Goal: Leave review/rating: Leave review/rating

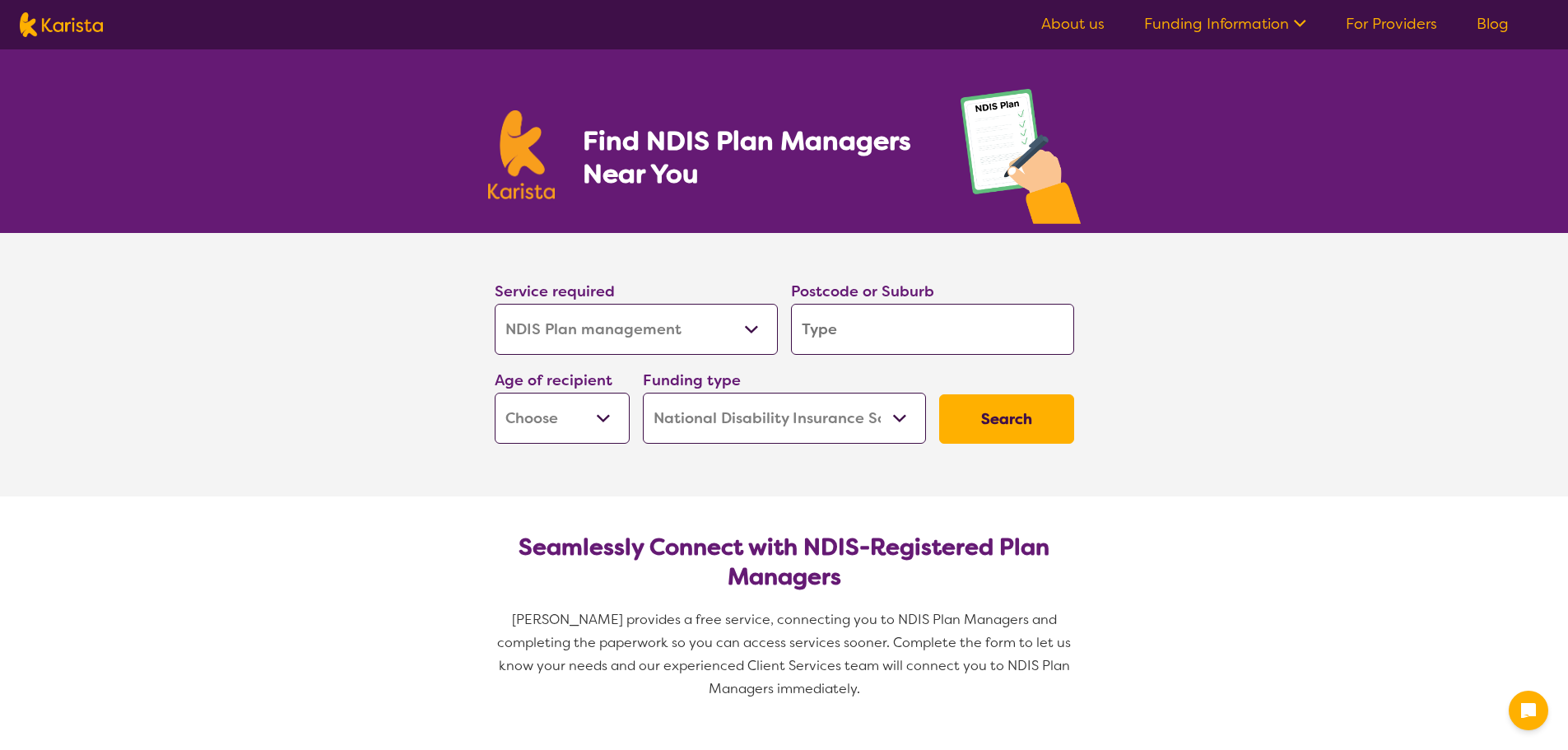
select select "NDIS Plan management"
select select "NDIS"
select select "NDIS Plan management"
select select "NDIS"
click at [652, 324] on select "Allied Health Assistant Assessment ([MEDICAL_DATA] or [MEDICAL_DATA]) Behaviour…" at bounding box center [636, 330] width 283 height 51
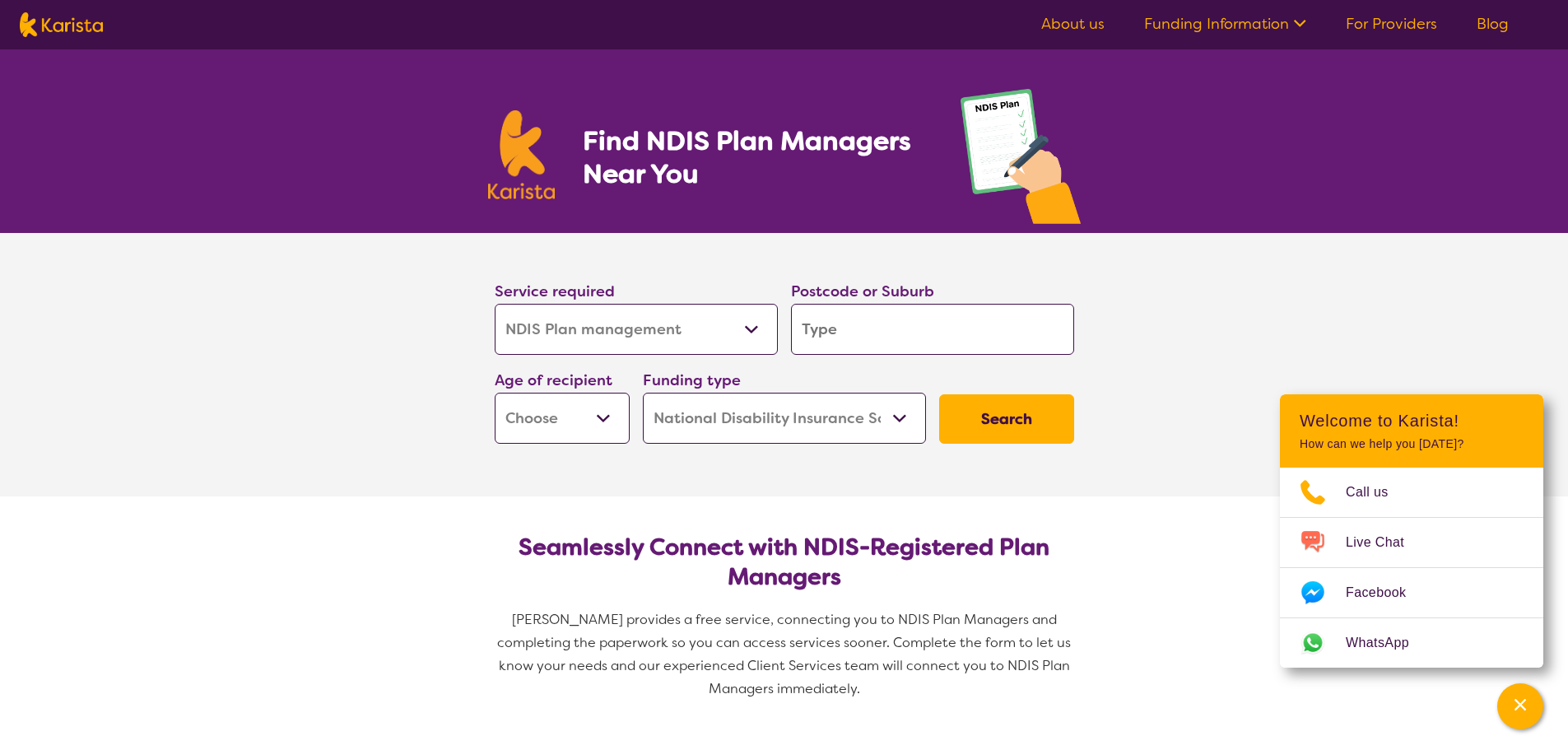
click at [495, 304] on select "Allied Health Assistant Assessment ([MEDICAL_DATA] or [MEDICAL_DATA]) Behaviour…" at bounding box center [636, 330] width 283 height 51
click at [947, 338] on input "search" at bounding box center [932, 330] width 283 height 51
type input "3"
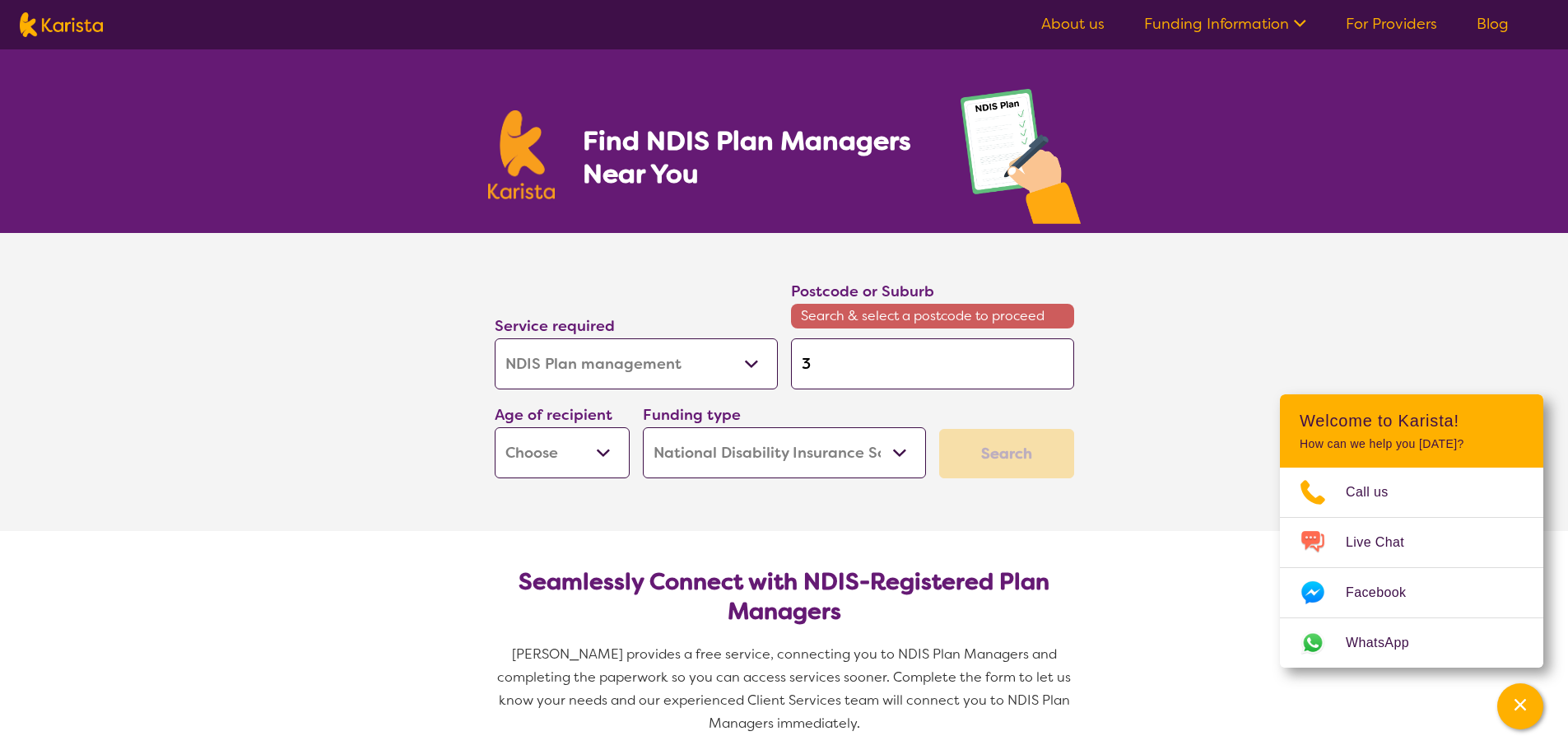
type input "38"
type input "380"
type input "3806"
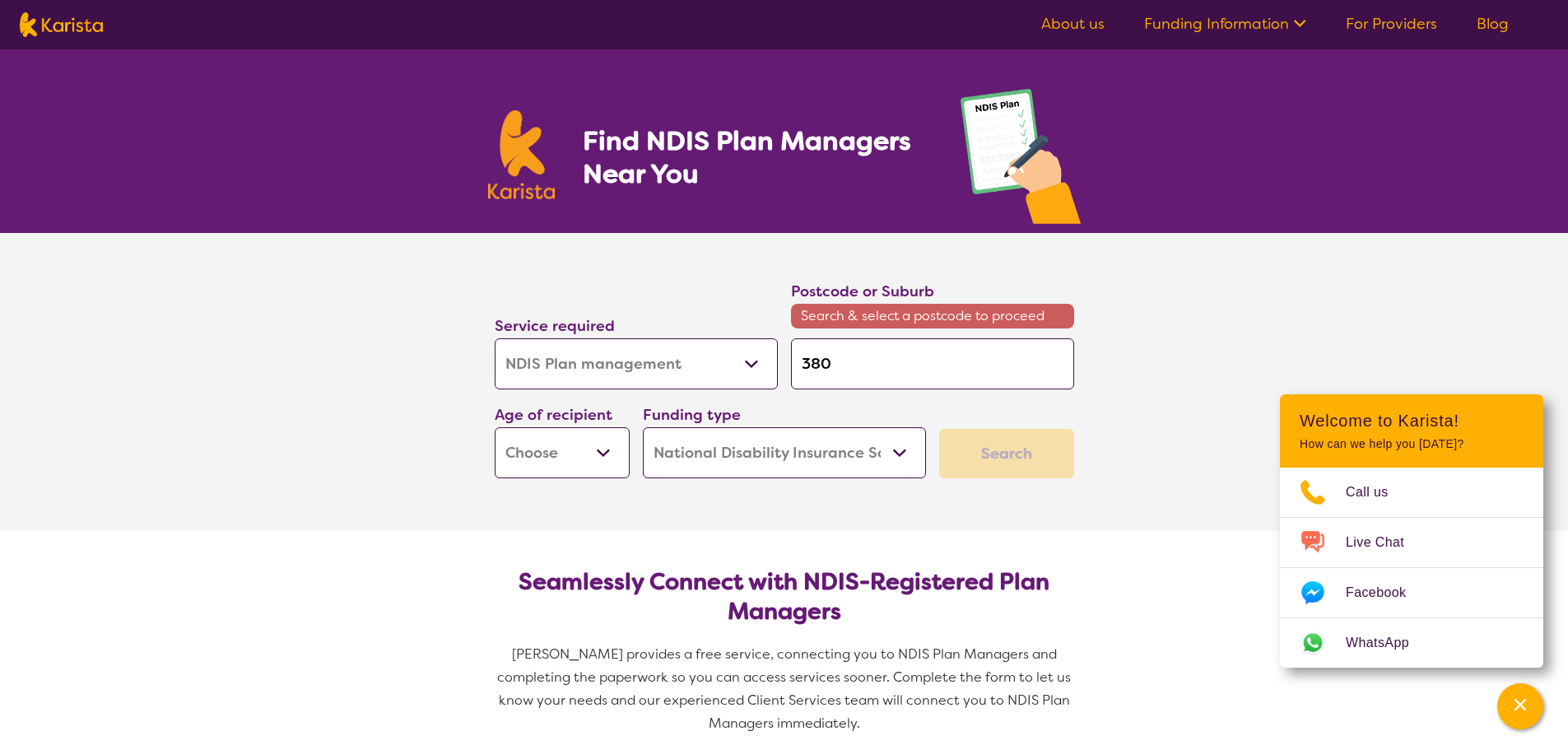
type input "3806"
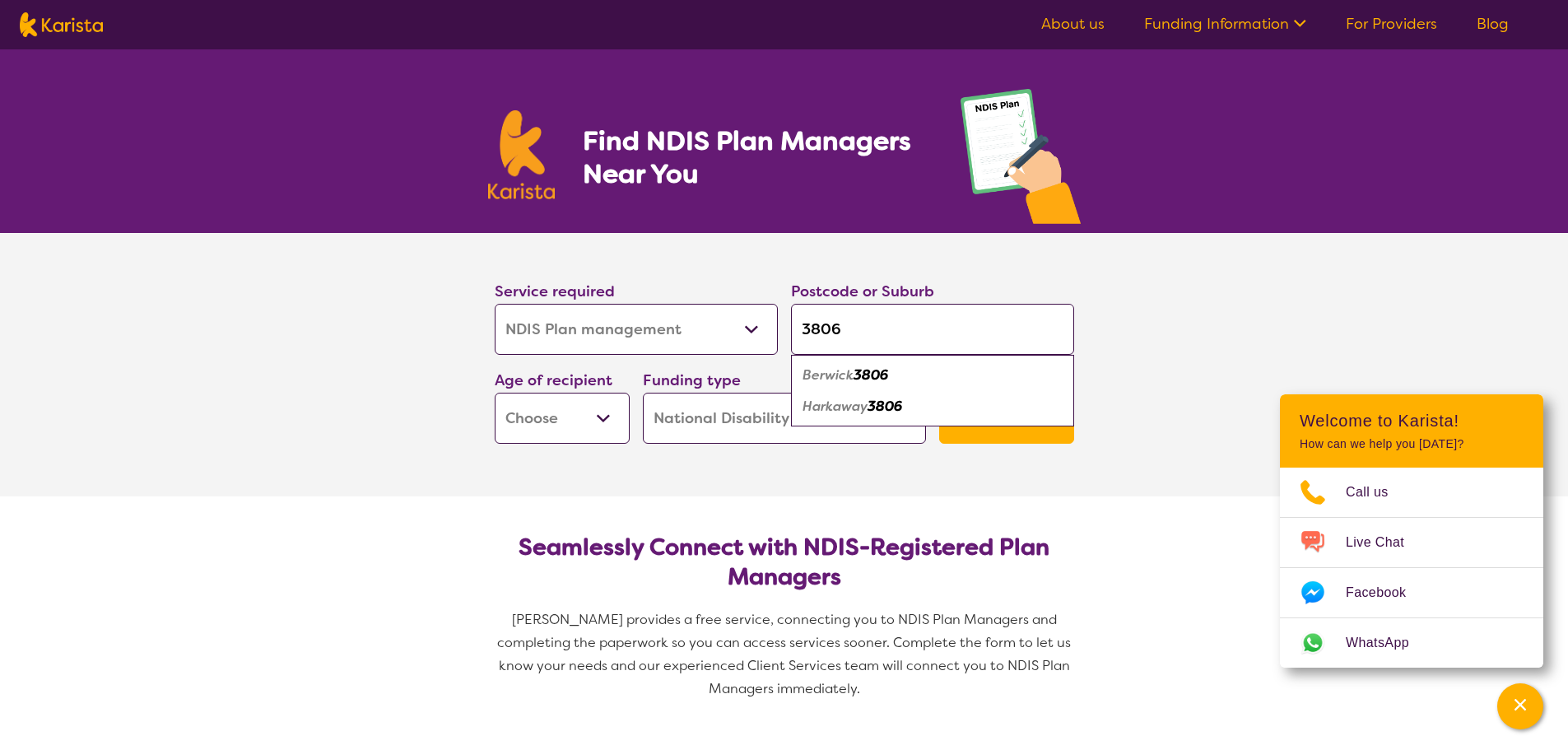
type input "3806"
click at [851, 375] on em "Berwick" at bounding box center [828, 375] width 51 height 18
click at [603, 408] on select "Early Childhood - 0 to 9 Child - 10 to 11 Adolescent - 12 to 17 Adult - 18 to 6…" at bounding box center [562, 419] width 135 height 51
select select "EC"
click at [495, 393] on select "Early Childhood - 0 to 9 Child - 10 to 11 Adolescent - 12 to 17 Adult - 18 to 6…" at bounding box center [562, 419] width 135 height 51
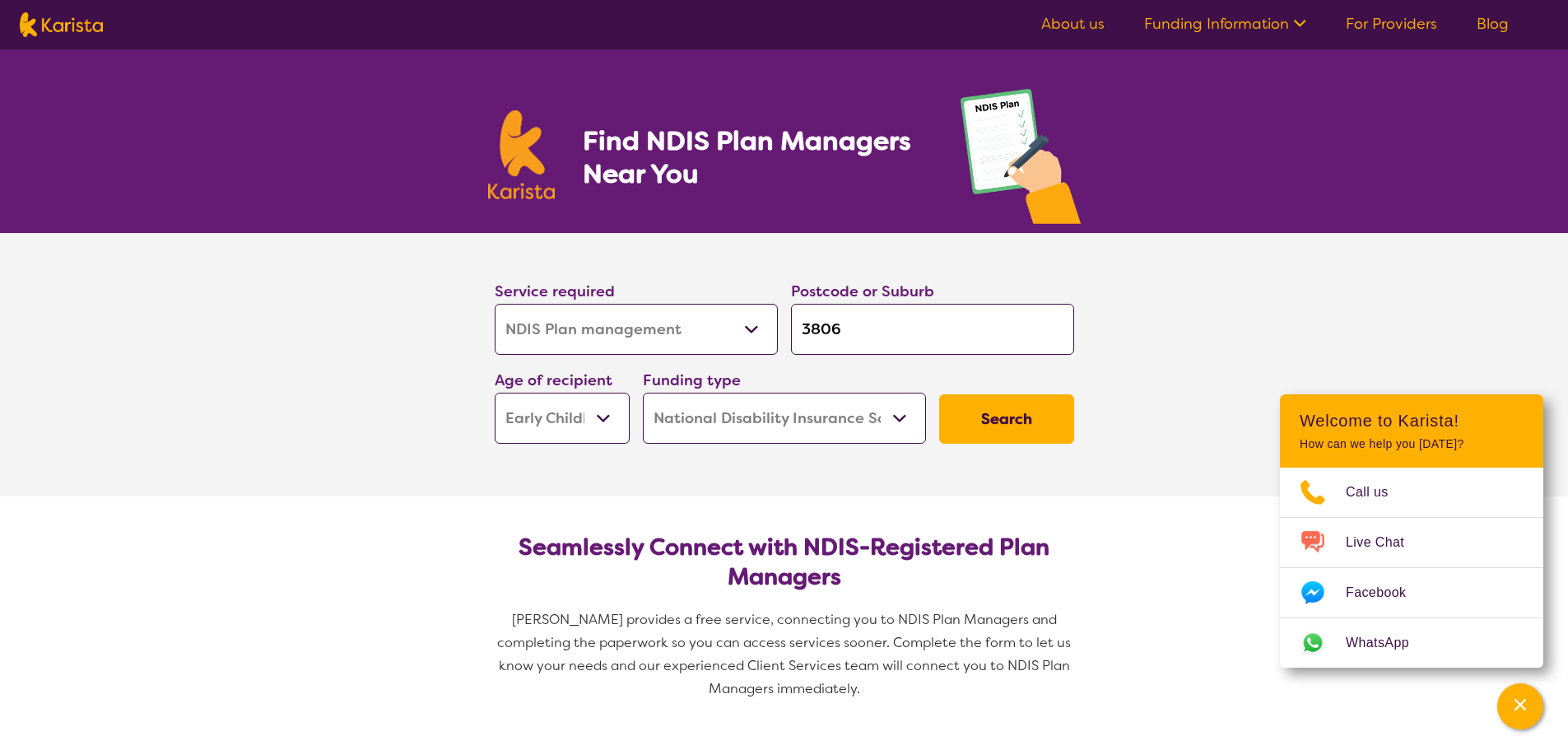
select select "EC"
click at [840, 429] on select "Home Care Package (HCP) National Disability Insurance Scheme (NDIS) I don't know" at bounding box center [784, 419] width 283 height 51
click at [643, 393] on select "Home Care Package (HCP) National Disability Insurance Scheme (NDIS) I don't know" at bounding box center [784, 419] width 283 height 51
click at [1032, 433] on button "Search" at bounding box center [1006, 420] width 135 height 49
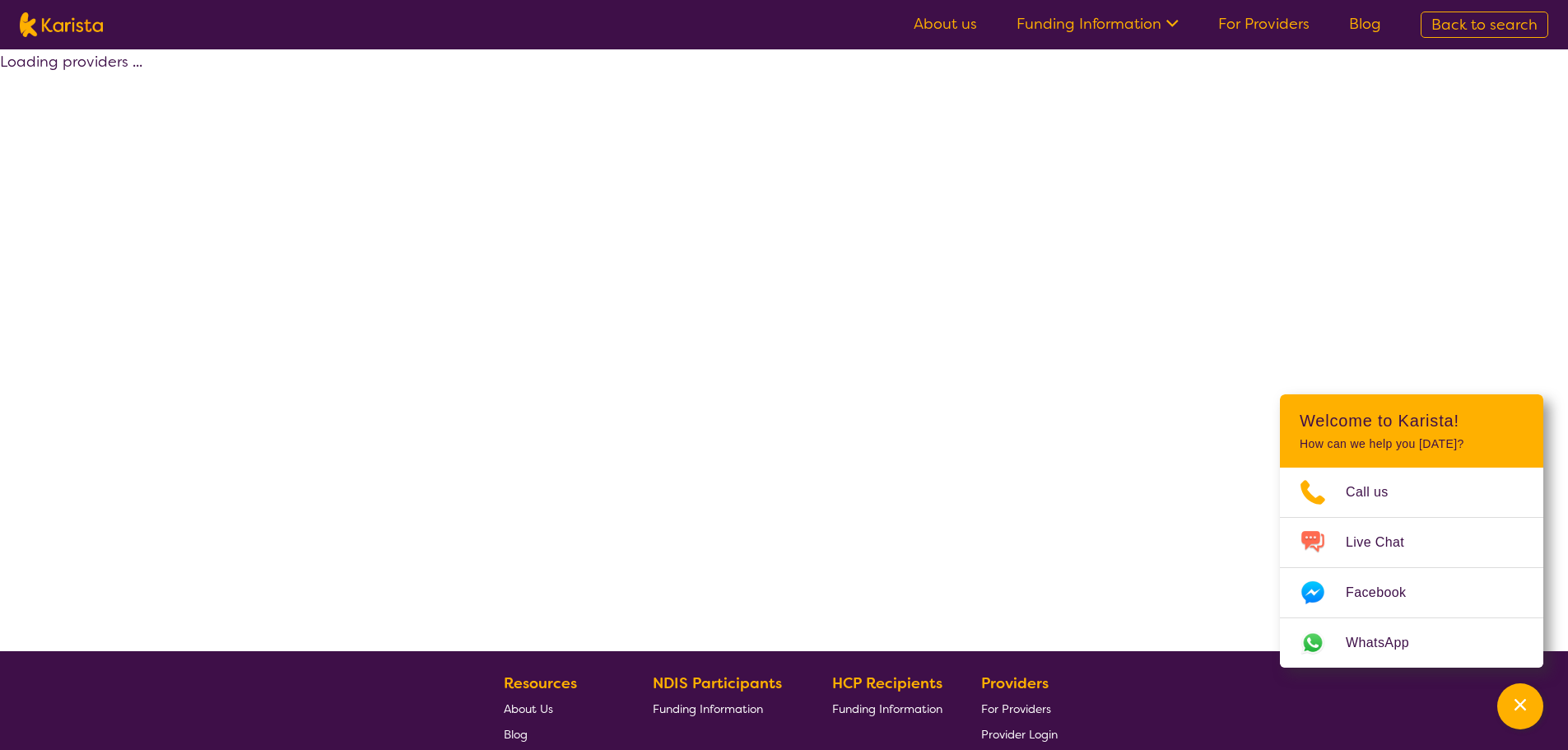
select select "by_score"
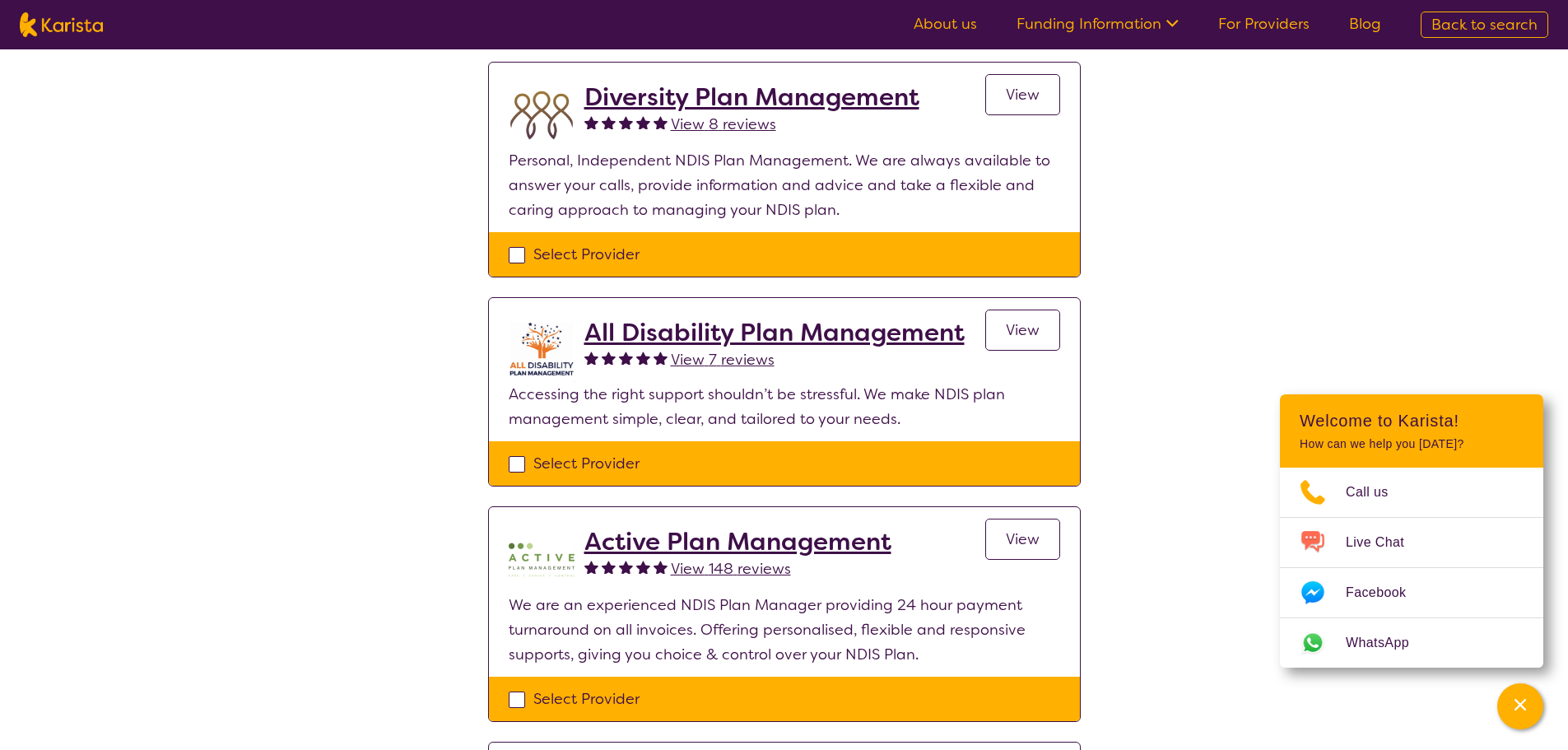
scroll to position [165, 0]
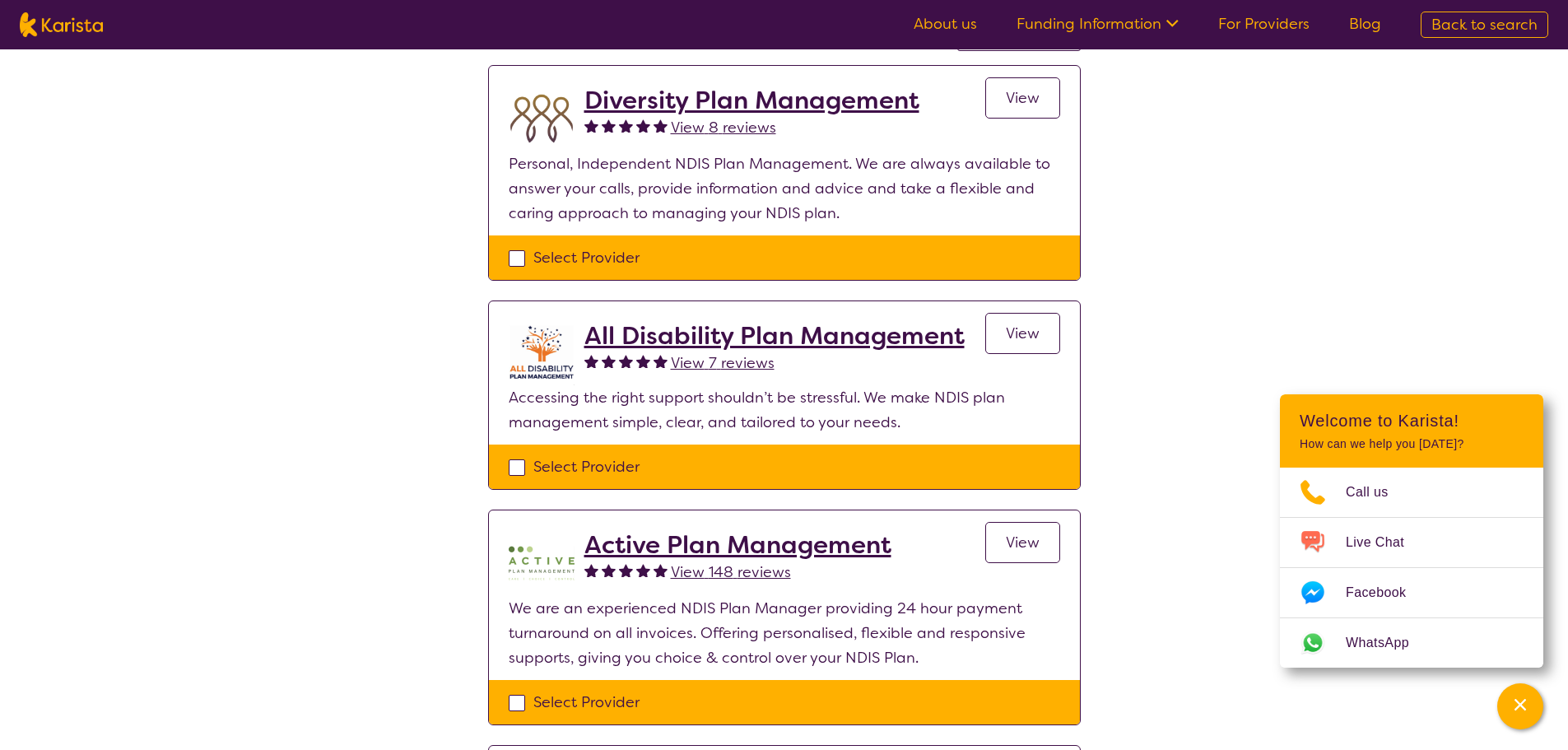
click at [1031, 334] on span "View" at bounding box center [1023, 333] width 33 height 19
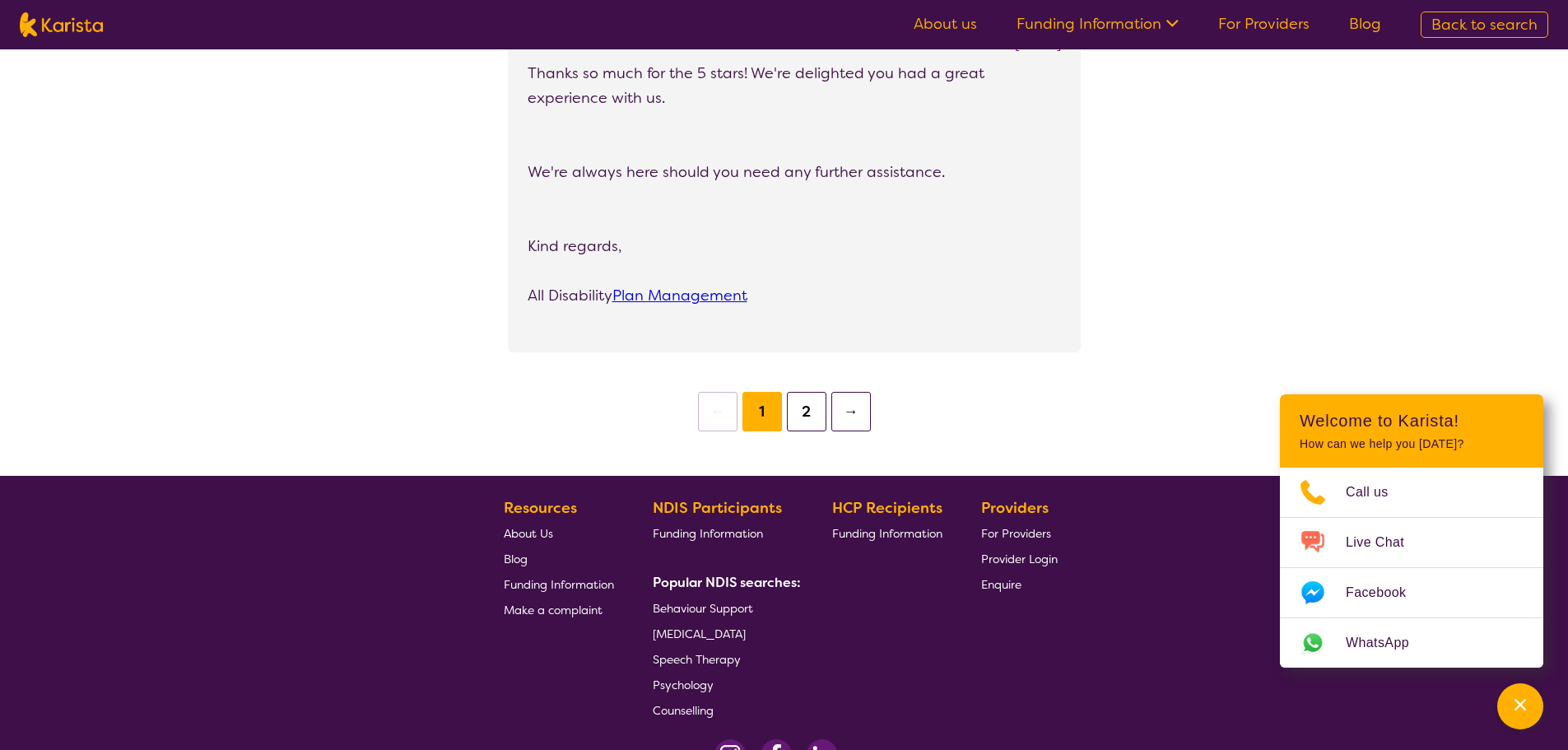
scroll to position [2965, 0]
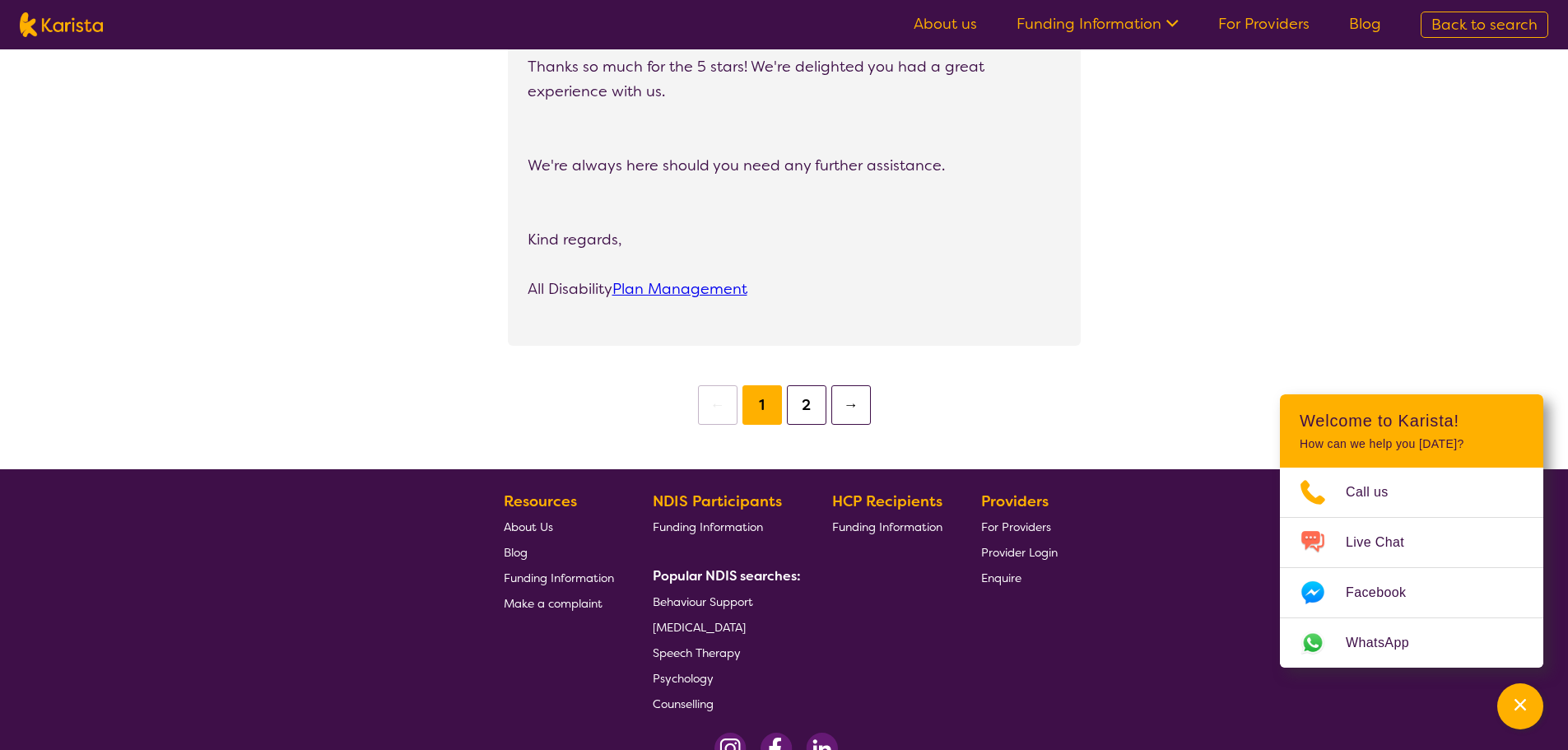
click at [802, 408] on button "2" at bounding box center [806, 405] width 40 height 40
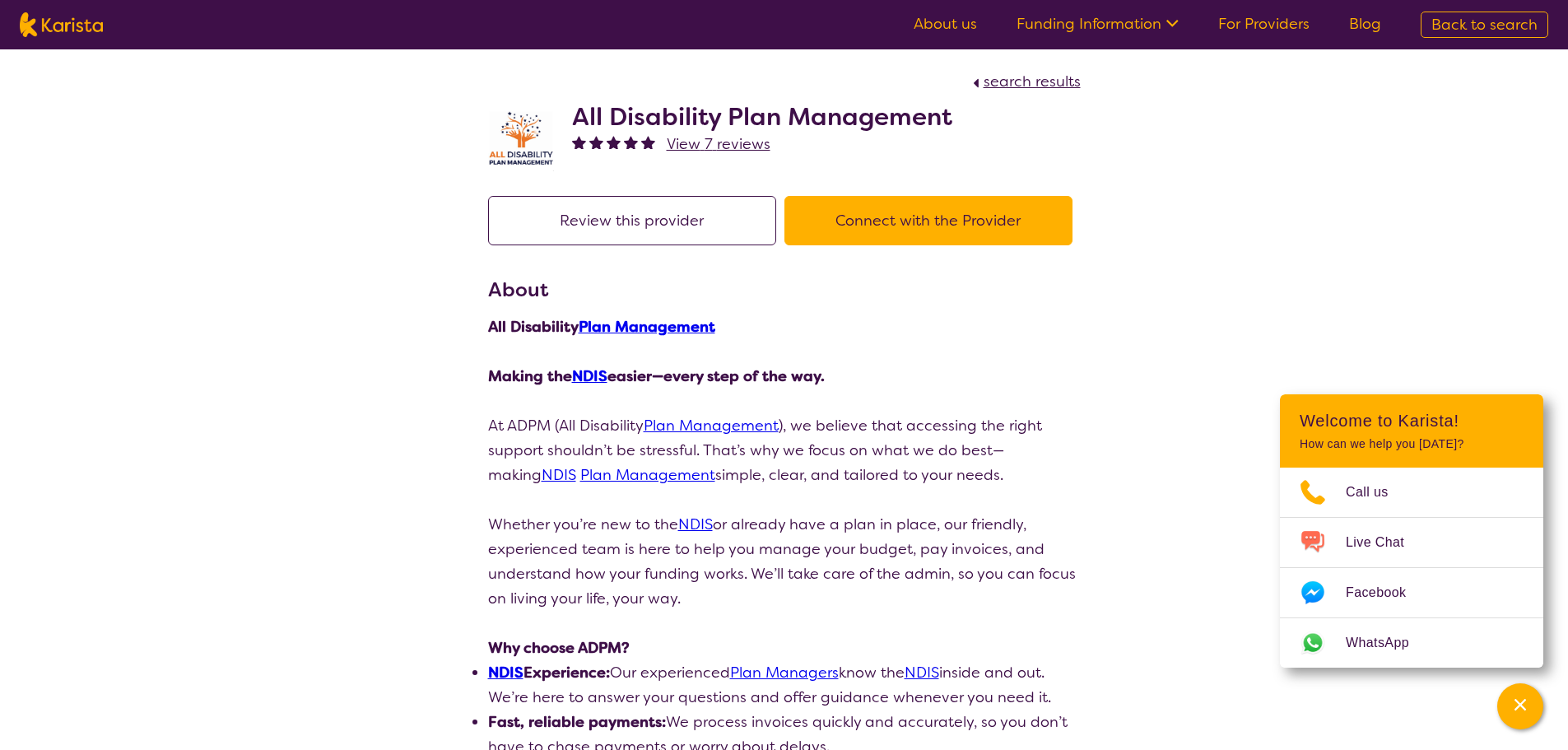
click at [655, 224] on button "Review this provider" at bounding box center [632, 220] width 288 height 49
